Goal: Find specific page/section: Find specific page/section

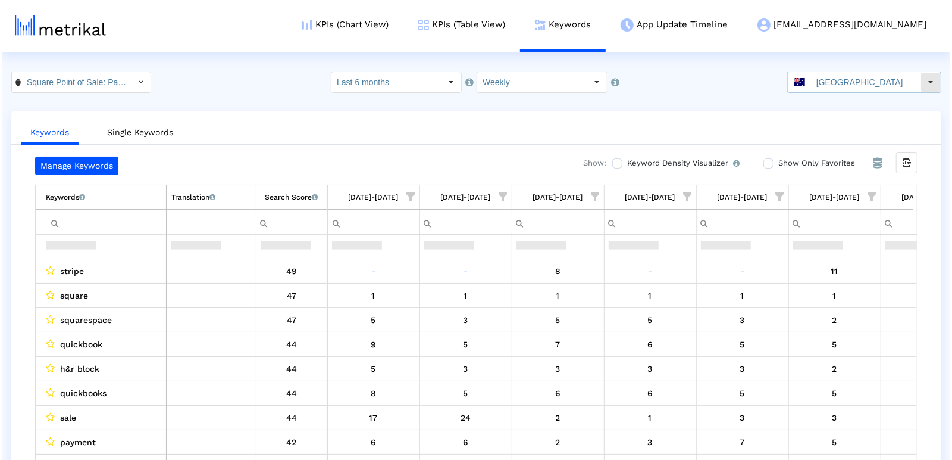
scroll to position [28, 0]
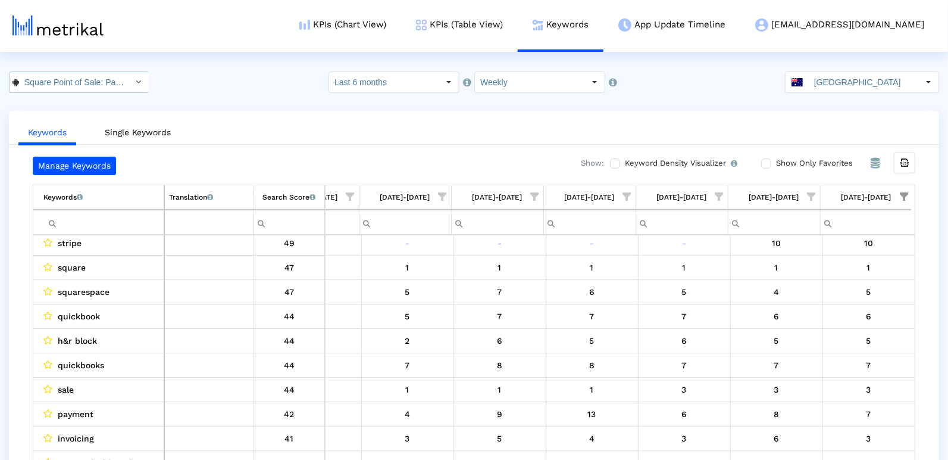
click at [67, 76] on input "Square Point of Sale: Payment < com.squareup >" at bounding box center [72, 82] width 107 height 20
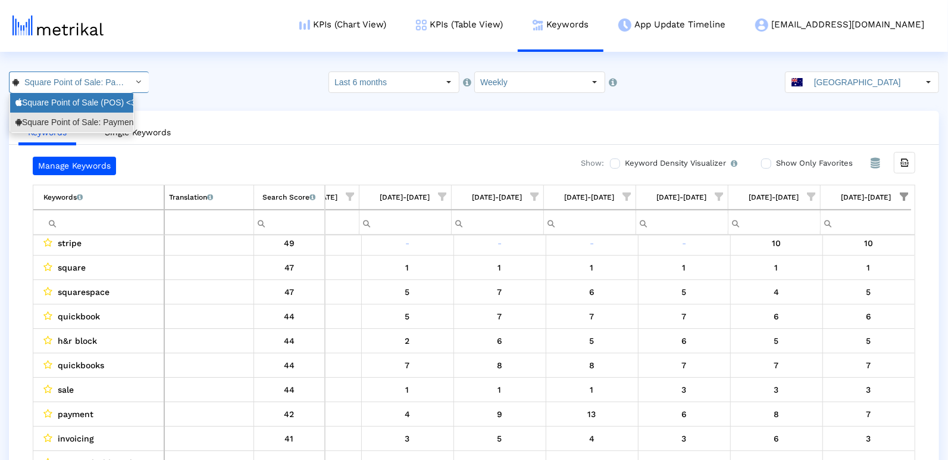
click at [62, 101] on div "Square Point of Sale (POS) <335393788>" at bounding box center [71, 102] width 113 height 11
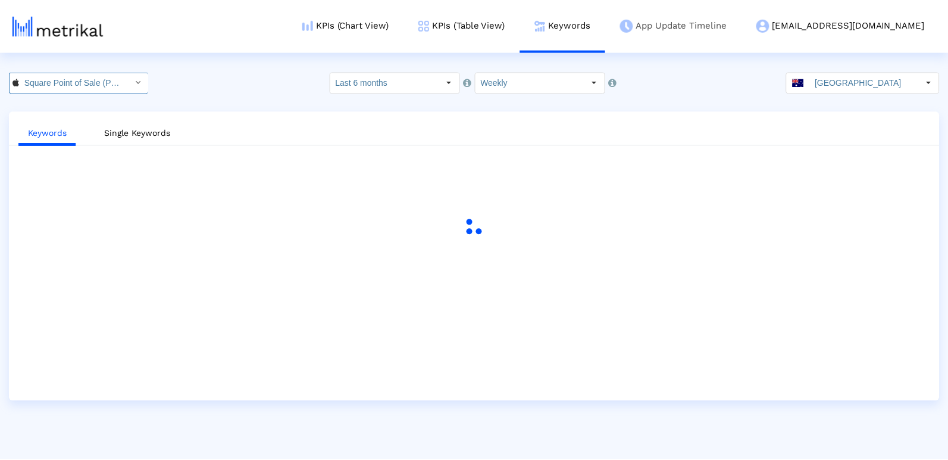
scroll to position [0, 71]
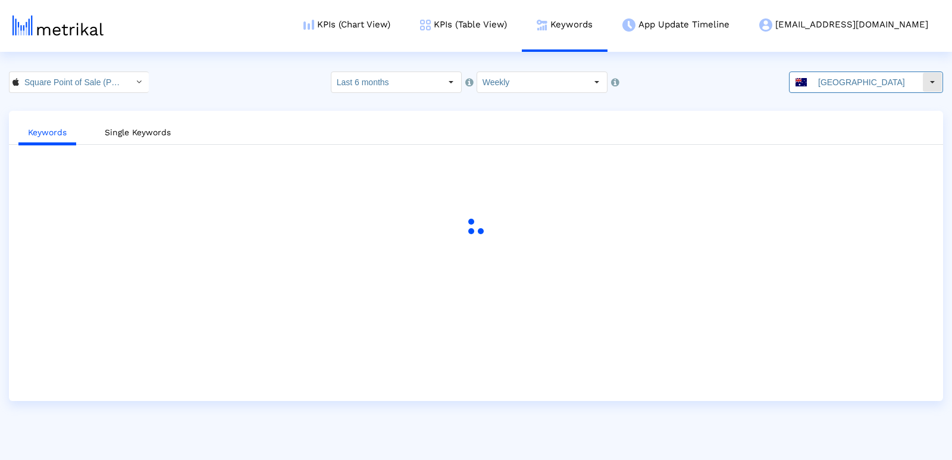
click at [867, 79] on input "[GEOGRAPHIC_DATA]" at bounding box center [868, 82] width 110 height 20
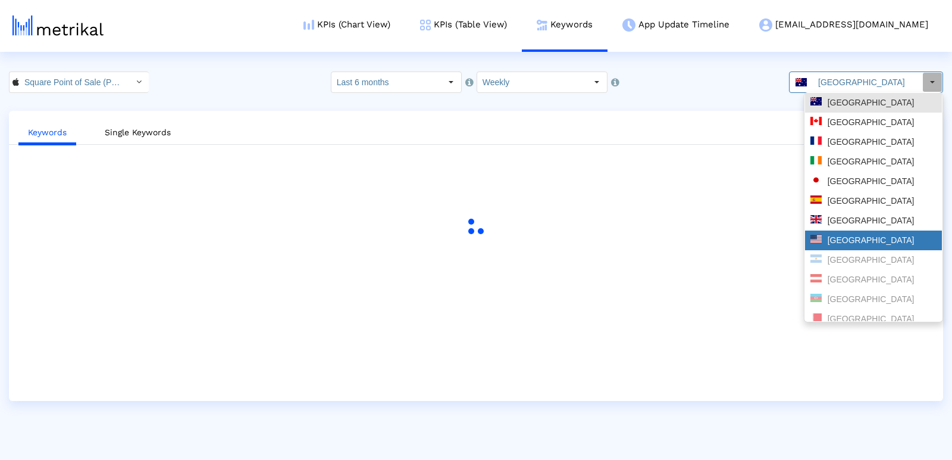
click at [838, 242] on div "[GEOGRAPHIC_DATA]" at bounding box center [874, 240] width 126 height 11
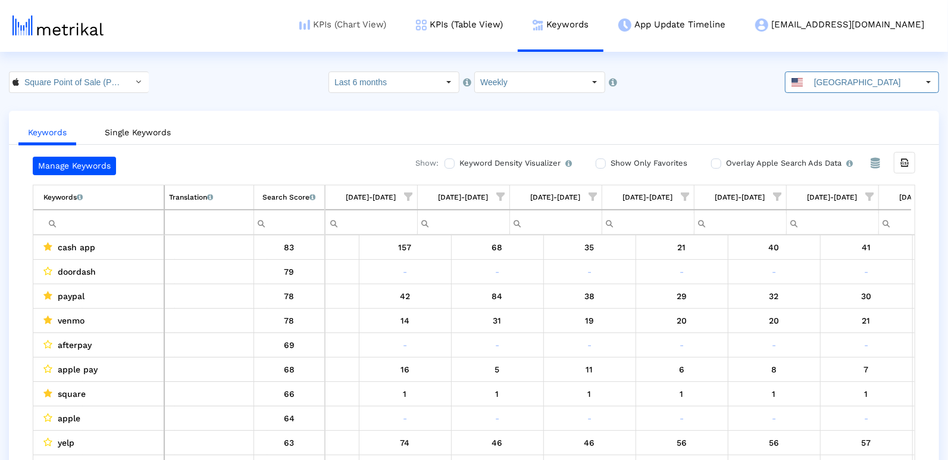
scroll to position [0, 612]
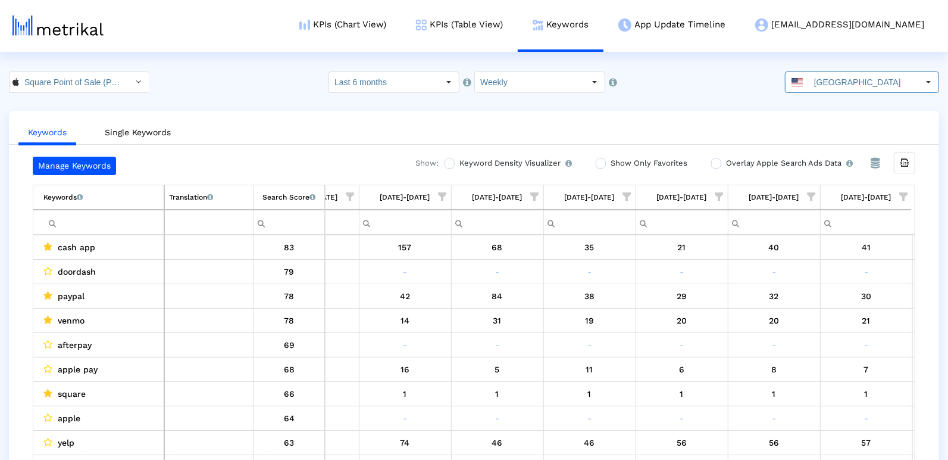
click at [107, 219] on input "Filter cell" at bounding box center [103, 223] width 120 height 20
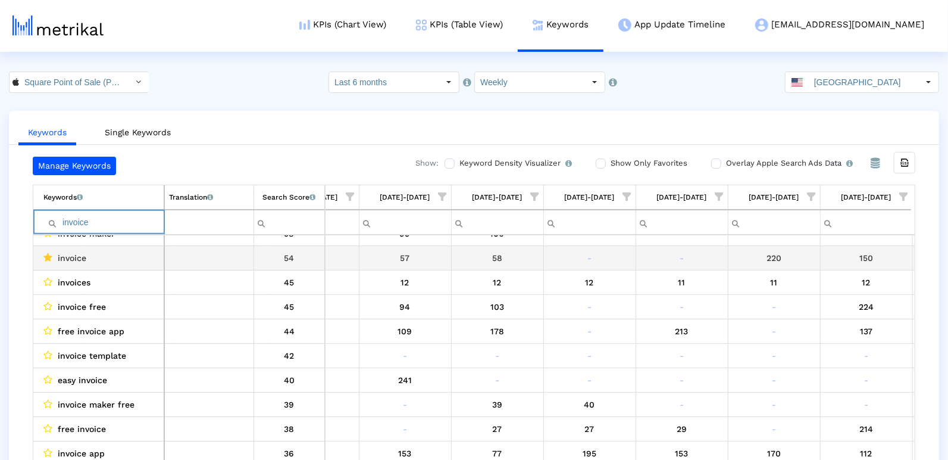
scroll to position [0, 0]
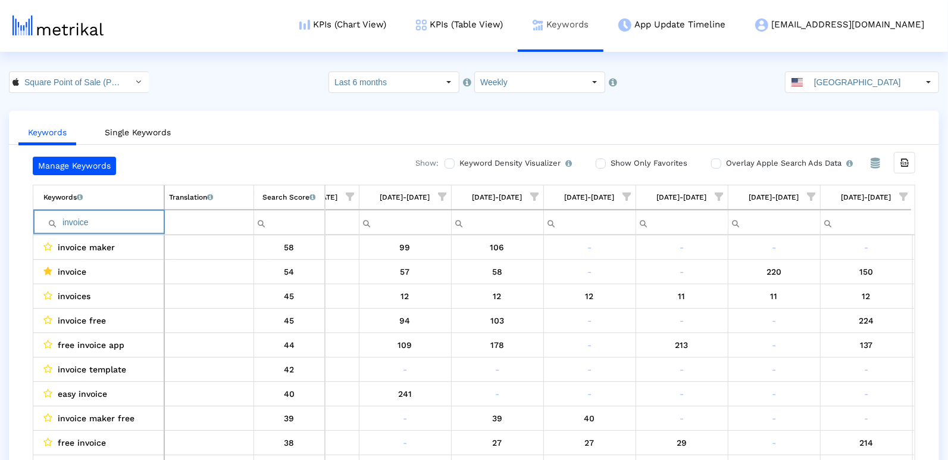
type input "invoice"
